Goal: Check status: Check status

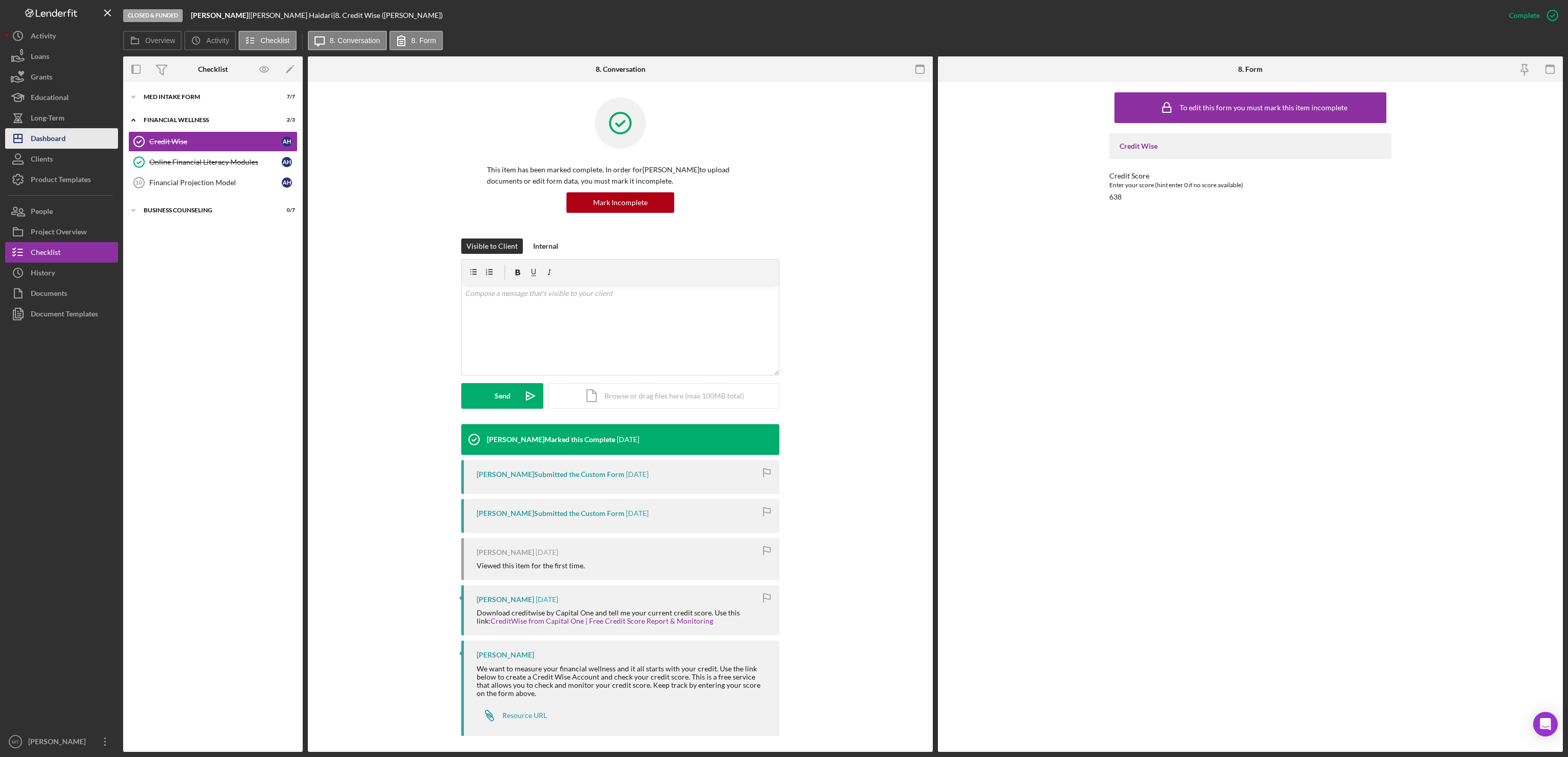
click at [63, 131] on div "Dashboard" at bounding box center [48, 140] width 35 height 23
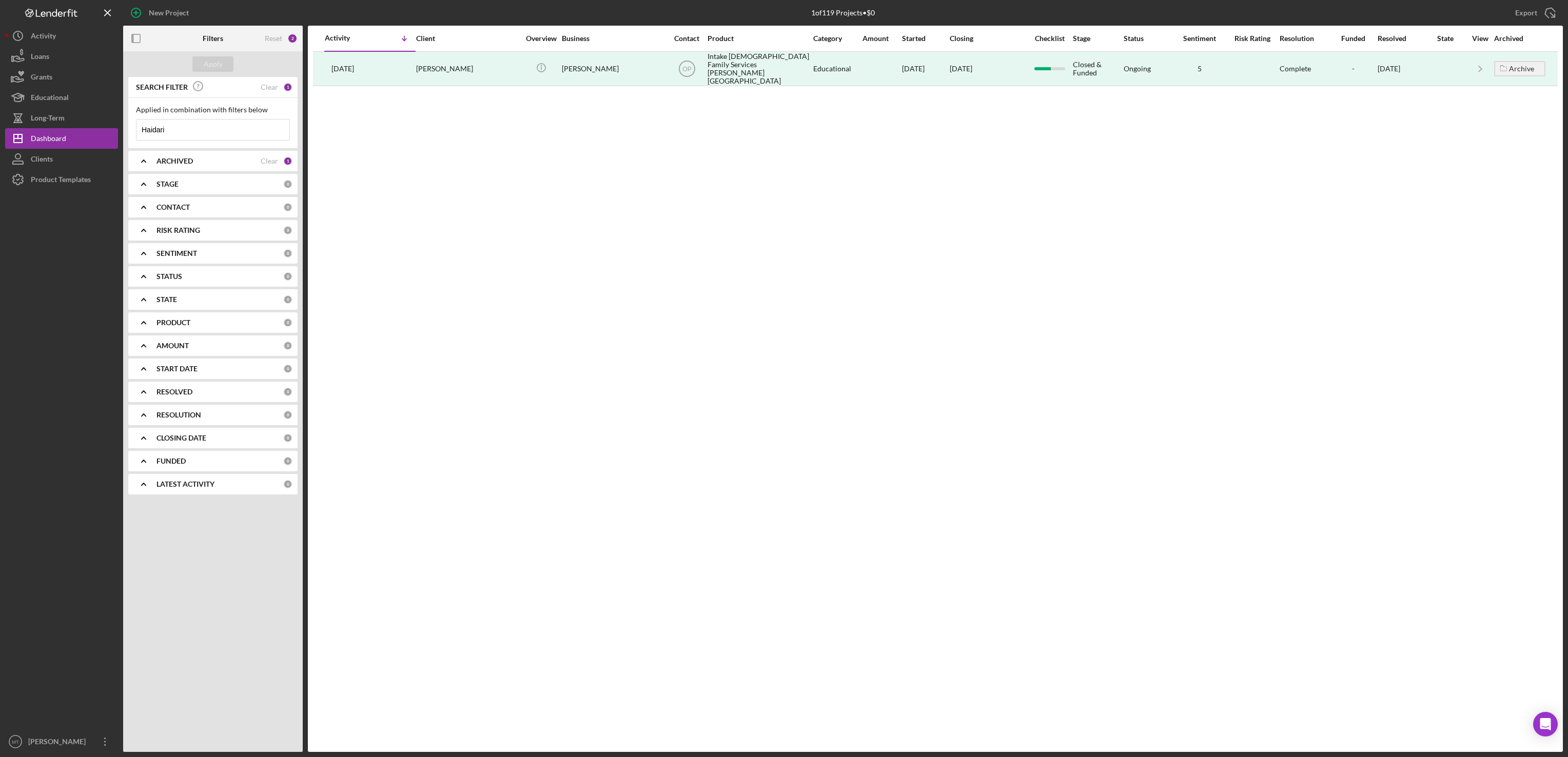
drag, startPoint x: 199, startPoint y: 127, endPoint x: 131, endPoint y: 126, distance: 68.0
click at [131, 126] on div "Applied in combination with filters below Haidari Icon/Menu Close" at bounding box center [213, 123] width 170 height 50
type input "Palwasha"
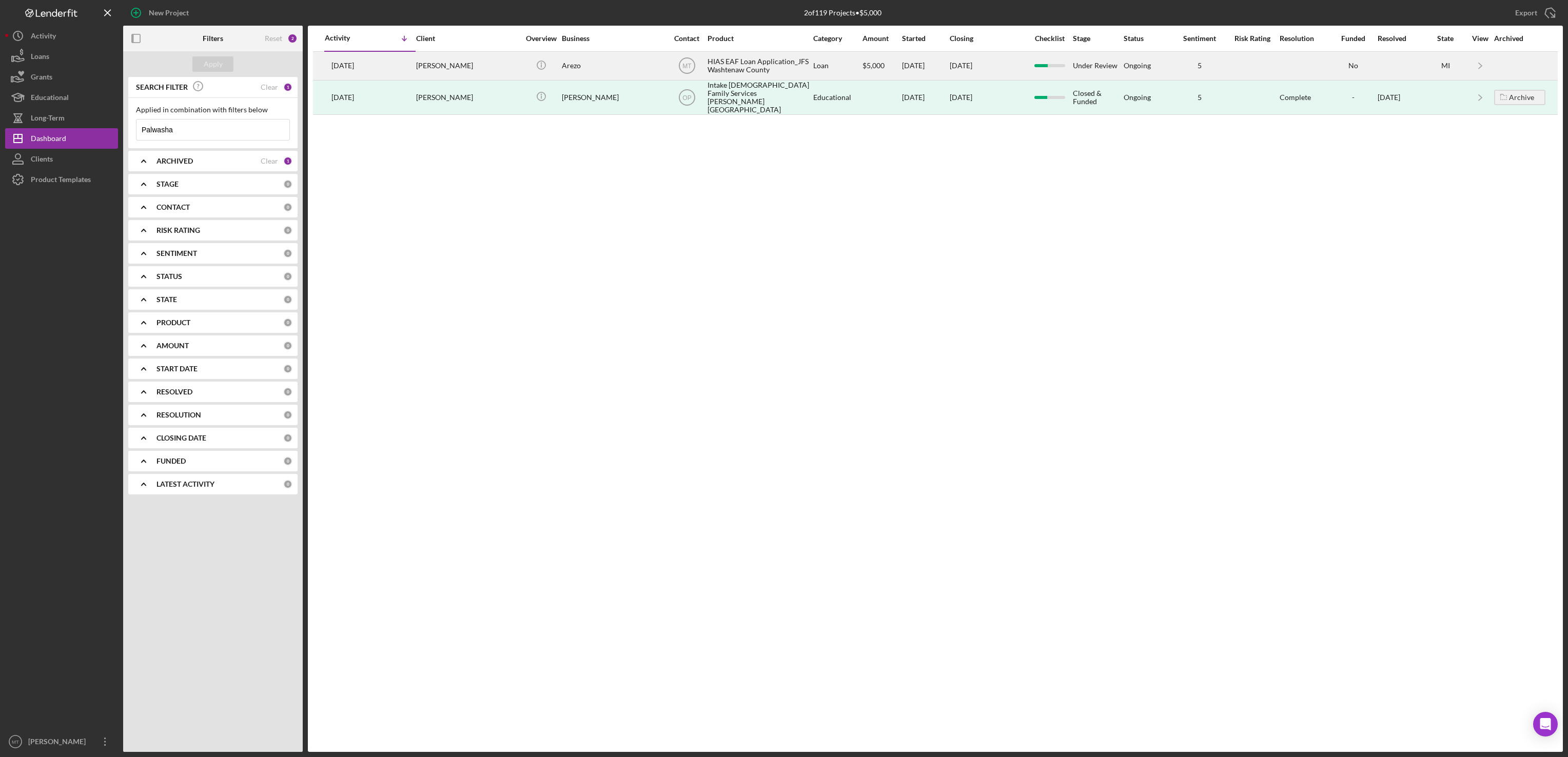
click at [723, 68] on div "HIAS EAF Loan Application_JFS Washtenaw County" at bounding box center [759, 65] width 102 height 27
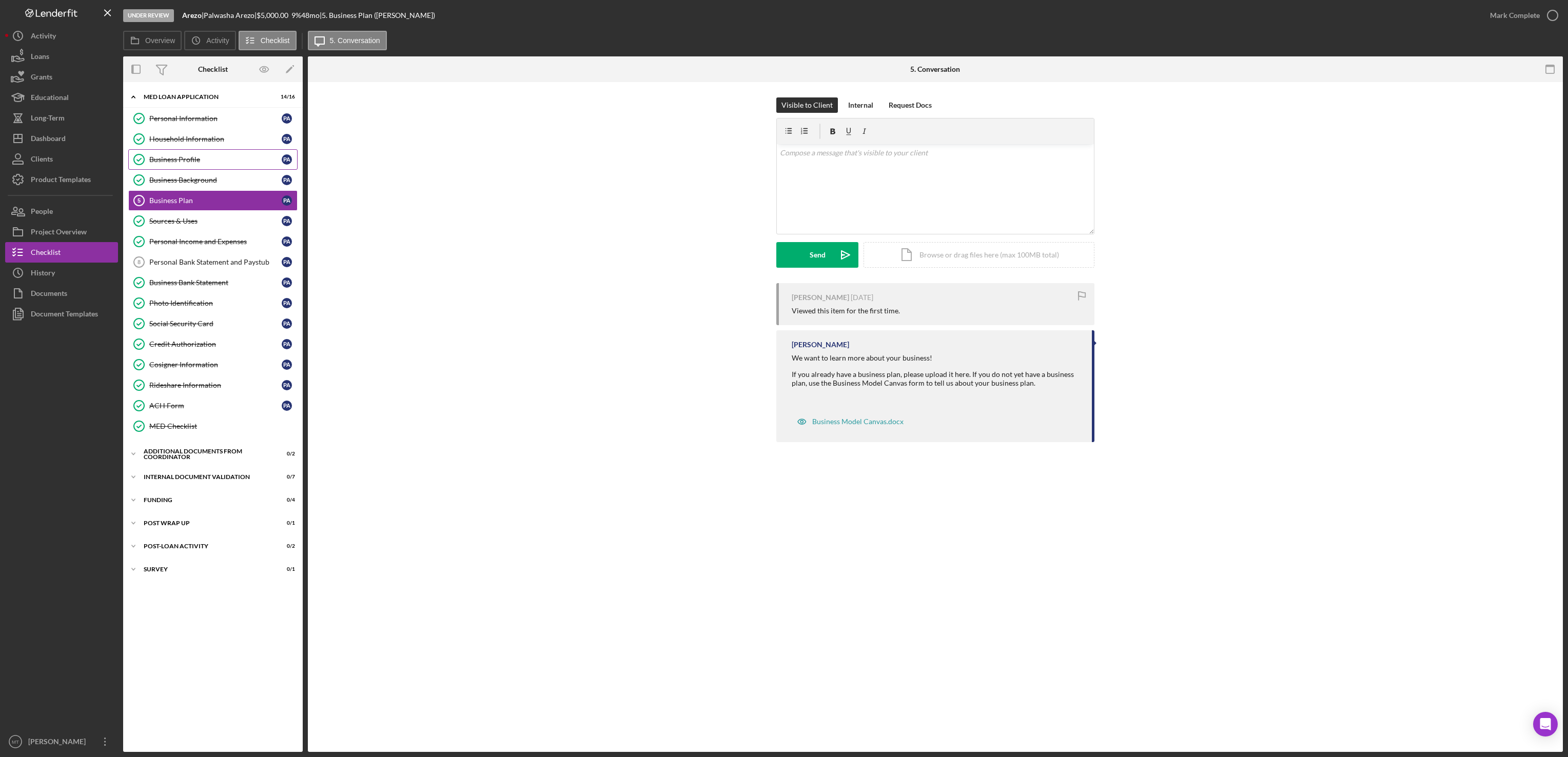
click at [179, 161] on div "Business Profile" at bounding box center [215, 159] width 133 height 8
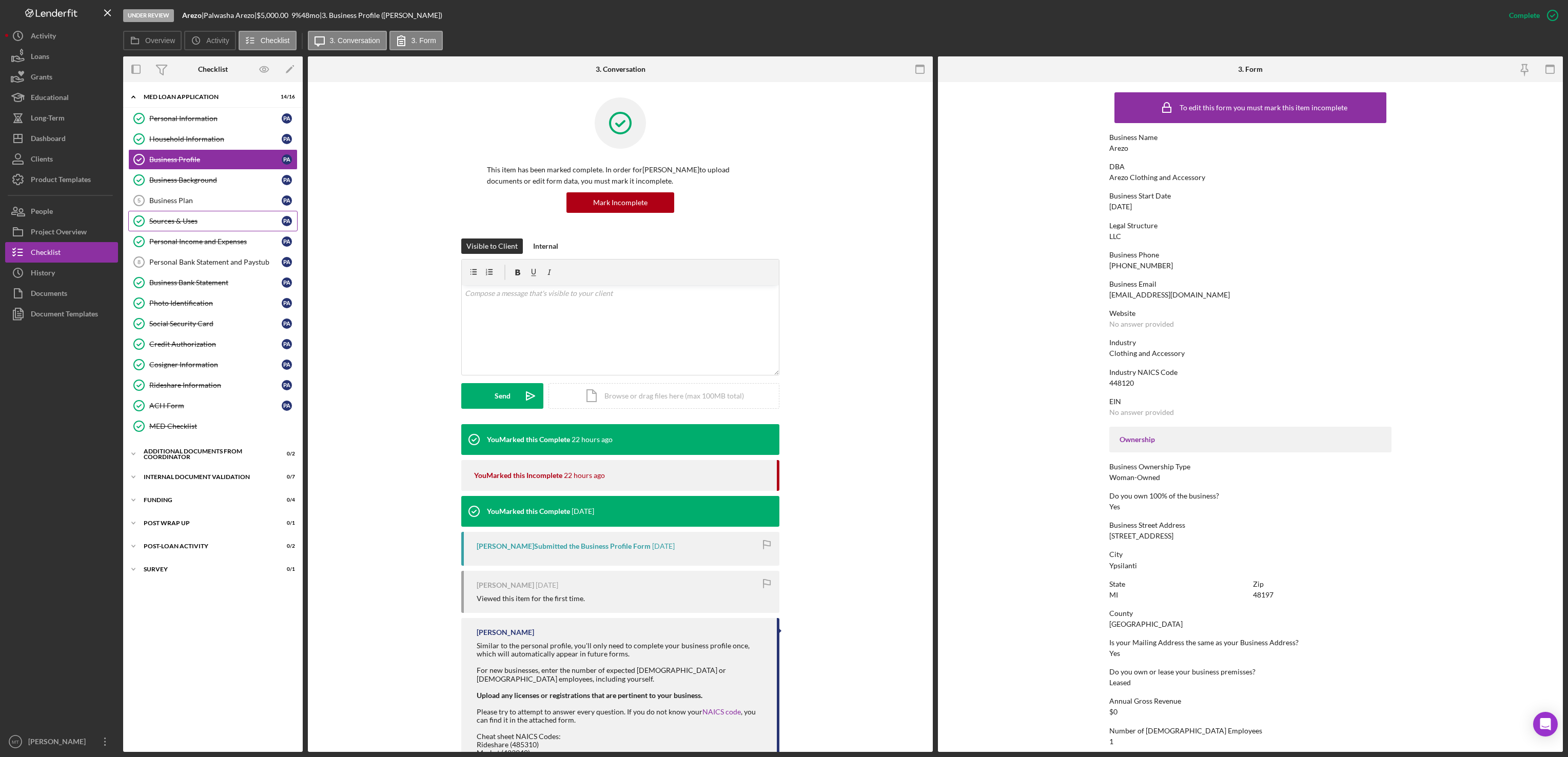
click at [193, 224] on div "Sources & Uses" at bounding box center [215, 221] width 133 height 8
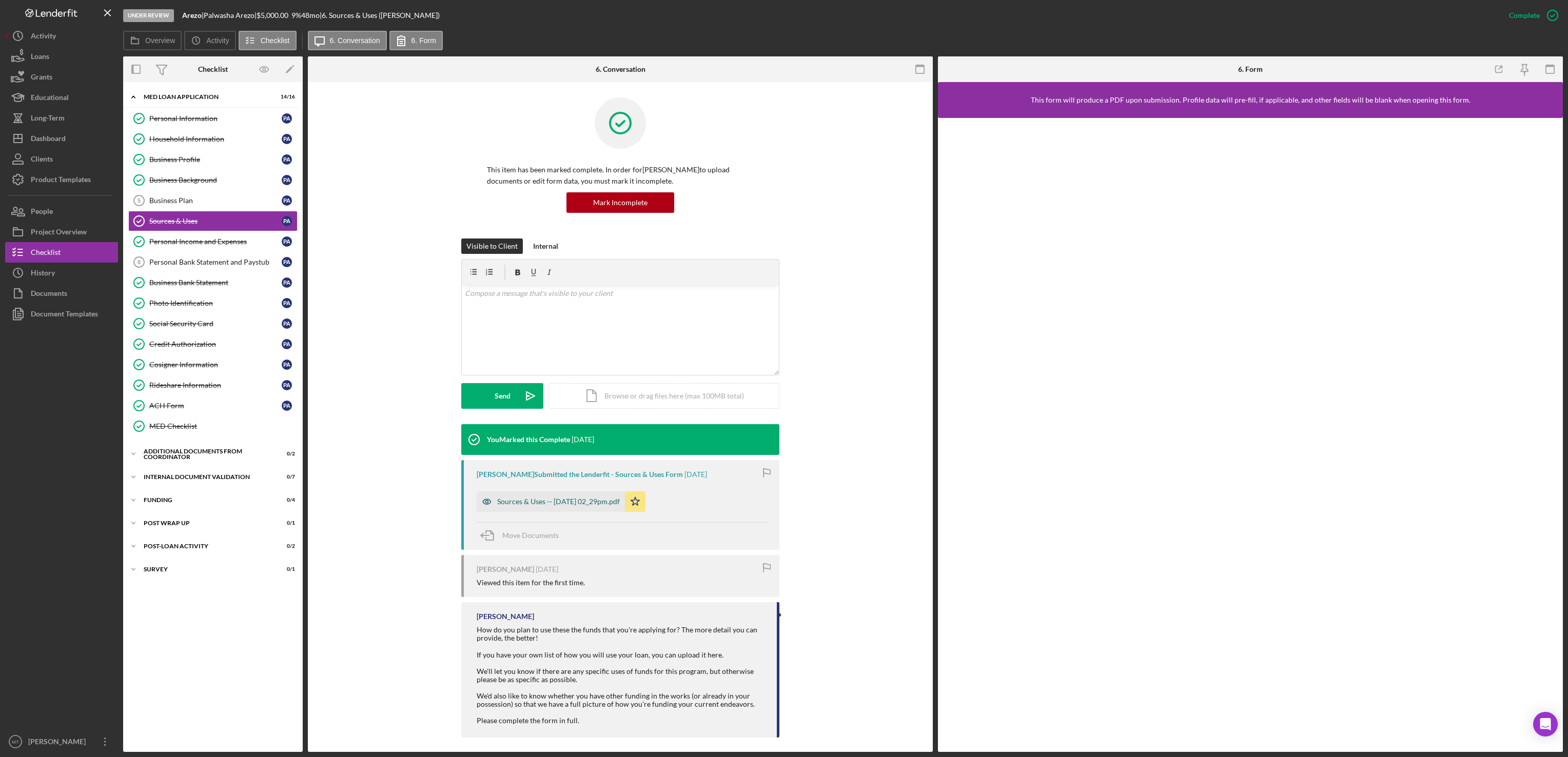
click at [589, 503] on div "Sources & Uses -- [DATE] 02_29pm.pdf" at bounding box center [558, 501] width 123 height 8
